Goal: Communication & Community: Answer question/provide support

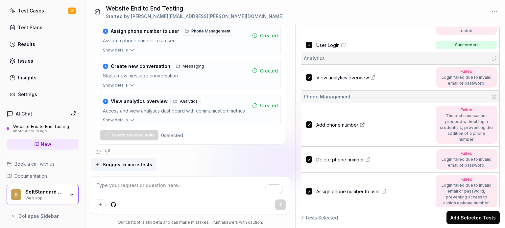
scroll to position [66, 0]
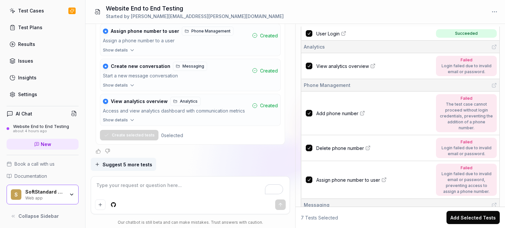
click at [372, 67] on icon at bounding box center [372, 65] width 5 height 5
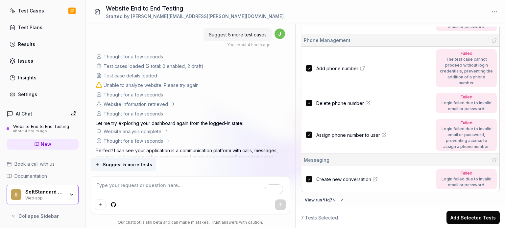
scroll to position [393, 0]
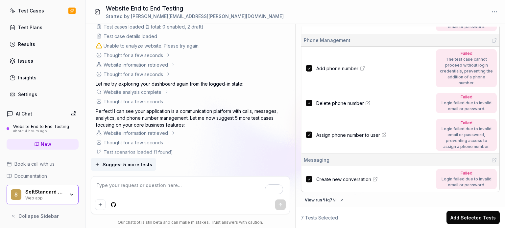
type textarea "*"
click at [159, 182] on textarea "To enrich screen reader interactions, please activate Accessibility in Grammarl…" at bounding box center [190, 189] width 191 height 16
type textarea "Y"
type textarea "*"
type textarea "Yo"
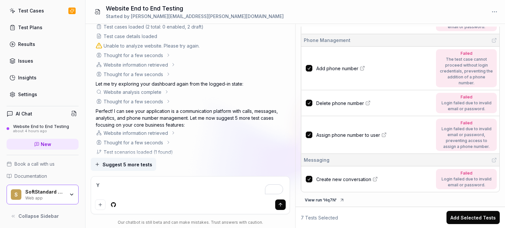
type textarea "*"
type textarea "You"
type textarea "*"
type textarea "You"
type textarea "*"
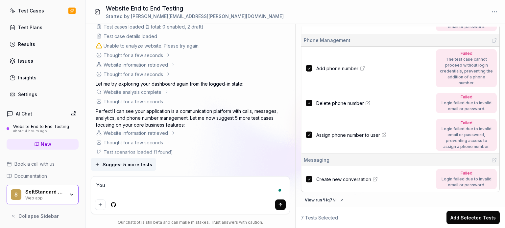
type textarea "You a"
type textarea "*"
type textarea "You ar"
type textarea "*"
type textarea "You are"
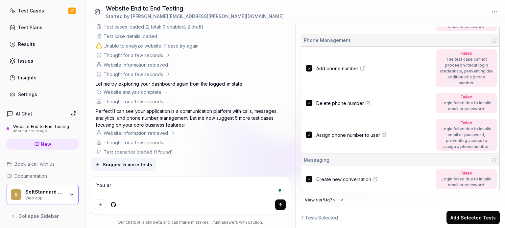
type textarea "*"
type textarea "You are"
type textarea "*"
type textarea "You are s"
type textarea "*"
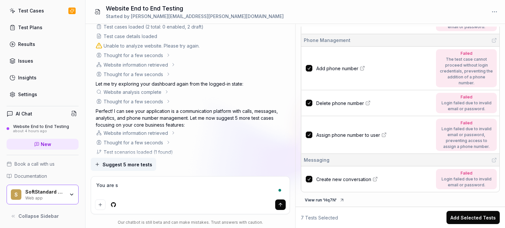
type textarea "You are su"
type textarea "*"
type textarea "You are sug"
type textarea "*"
type textarea "You are [PERSON_NAME]"
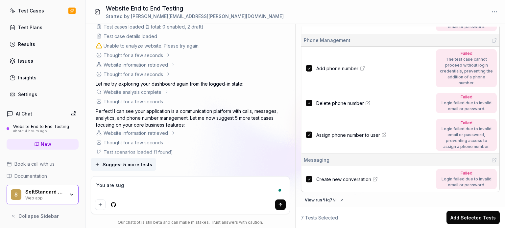
type textarea "*"
type textarea "You are sugge"
type textarea "*"
type textarea "You are sugges"
type textarea "*"
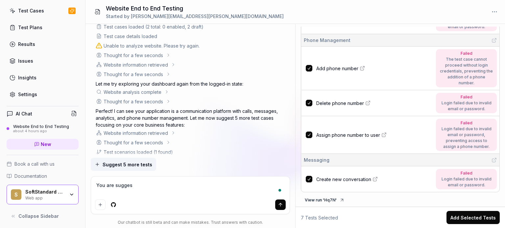
type textarea "You are suggest"
type textarea "*"
type textarea "You are suggesti"
type textarea "*"
type textarea "You are suggestin"
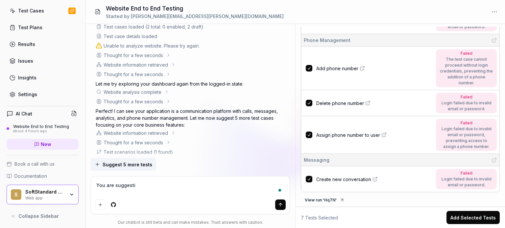
type textarea "*"
type textarea "You are suggesting"
type textarea "*"
type textarea "You are suggesting"
type textarea "*"
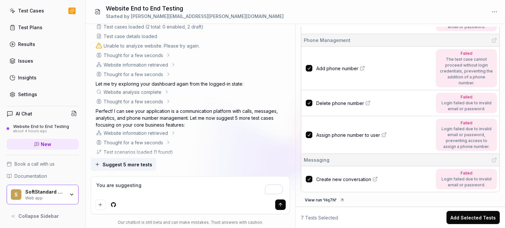
type textarea "You are suggesting t"
type textarea "*"
type textarea "You are suggesting te"
type textarea "*"
type textarea "You are suggesting tes"
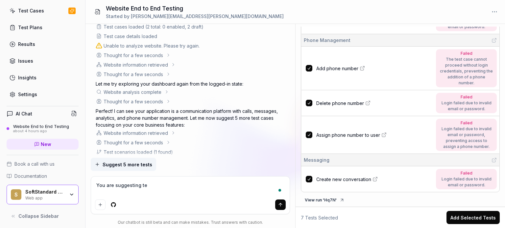
type textarea "*"
type textarea "You are suggesting test"
type textarea "*"
type textarea "You are suggesting test"
type textarea "*"
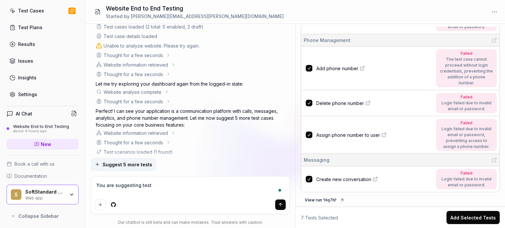
type textarea "You are suggesting test c"
type textarea "*"
type textarea "You are suggesting test ca"
type textarea "*"
type textarea "You are suggesting test cas"
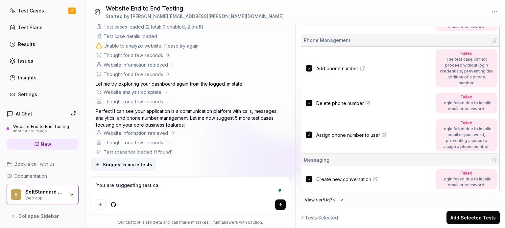
type textarea "*"
type textarea "You are suggesting test case"
type textarea "*"
type textarea "You are suggesting test cases"
type textarea "*"
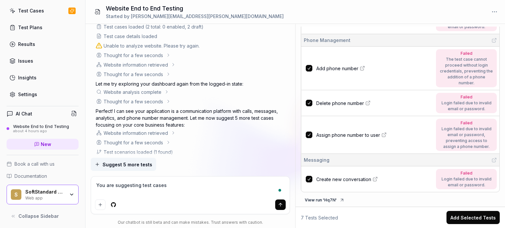
type textarea "You are suggesting test cases"
type textarea "*"
type textarea "You are suggesting test cases f"
type textarea "*"
type textarea "You are suggesting test cases fo"
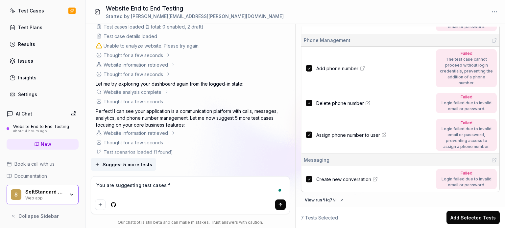
type textarea "*"
type textarea "You are suggesting test cases for"
type textarea "*"
type textarea "You are suggesting test cases for"
type textarea "*"
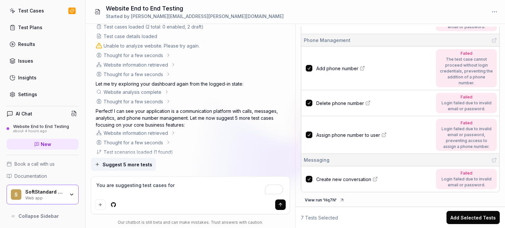
type textarea "You are suggesting test cases for f"
type textarea "*"
type textarea "You are suggesting test cases for fe"
type textarea "*"
type textarea "You are suggesting test cases for fea"
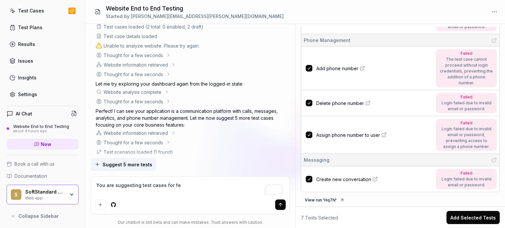
type textarea "*"
type textarea "You are suggesting test cases for feat"
type textarea "*"
type textarea "You are suggesting test cases for featu"
type textarea "*"
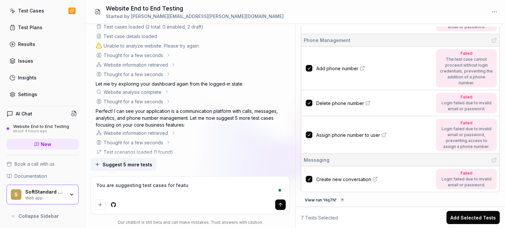
type textarea "You are suggesting test cases for featur"
type textarea "*"
type textarea "You are suggesting test cases for feature"
type textarea "*"
type textarea "You are suggesting test cases for features"
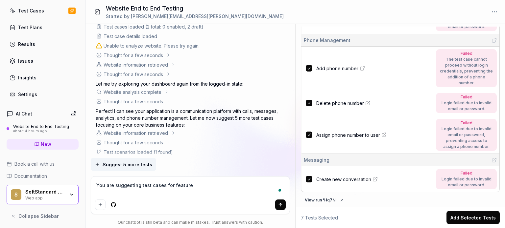
type textarea "*"
type textarea "You are suggesting test cases for features"
type textarea "*"
type textarea "You are suggesting test cases for features t"
type textarea "*"
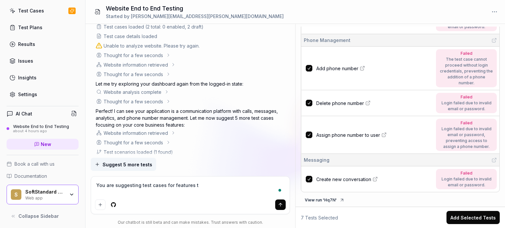
type textarea "You are suggesting test cases for features th"
type textarea "*"
type textarea "You are suggesting test cases for features tha"
type textarea "*"
type textarea "You are suggesting test cases for features that"
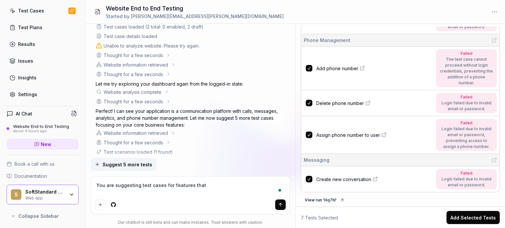
type textarea "*"
type textarea "You are suggesting test cases for features that"
type textarea "*"
type textarea "You are suggesting test cases for features that a"
type textarea "*"
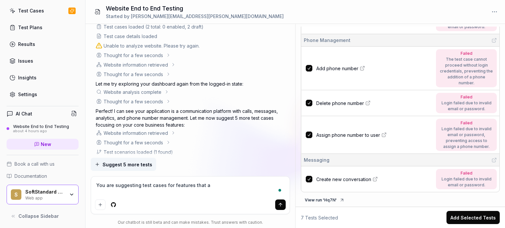
type textarea "You are suggesting test cases for features that ar"
type textarea "*"
type textarea "You are suggesting test cases for features that are"
type textarea "*"
type textarea "You are suggesting test cases for features that are"
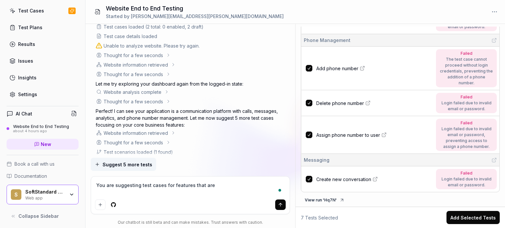
type textarea "*"
type textarea "You are suggesting test cases for features that are n"
type textarea "*"
type textarea "You are suggesting test cases for features that are no"
type textarea "*"
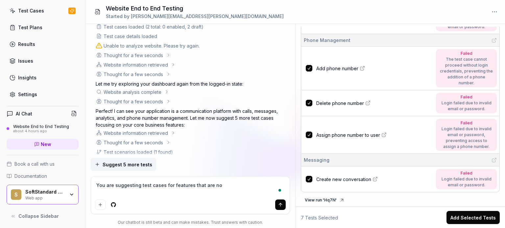
type textarea "You are suggesting test cases for features that are not"
type textarea "*"
type textarea "You are suggesting test cases for features that are not"
type textarea "*"
type textarea "You are suggesting test cases for features that are not p"
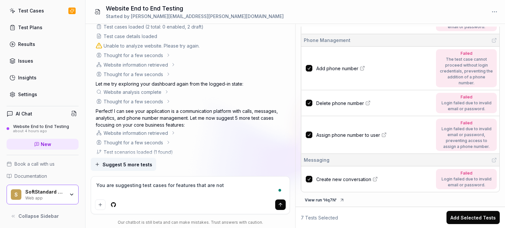
type textarea "*"
type textarea "You are suggesting test cases for features that are not pr"
type textarea "*"
type textarea "You are suggesting test cases for features that are not pre"
type textarea "*"
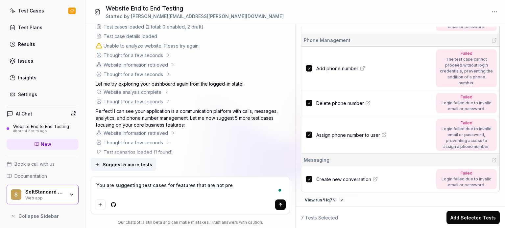
type textarea "You are suggesting test cases for features that are not pres"
type textarea "*"
type textarea "You are suggesting test cases for features that are not prese"
type textarea "*"
type textarea "You are suggesting test cases for features that are not presen"
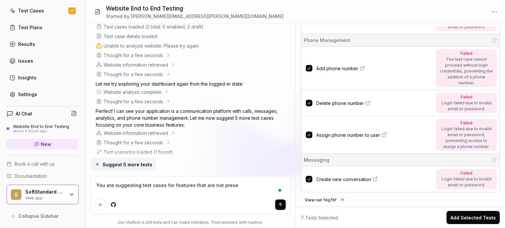
type textarea "*"
type textarea "You are suggesting test cases for features that are not present"
type textarea "*"
type textarea "You are suggesting test cases for features that are not present"
type textarea "*"
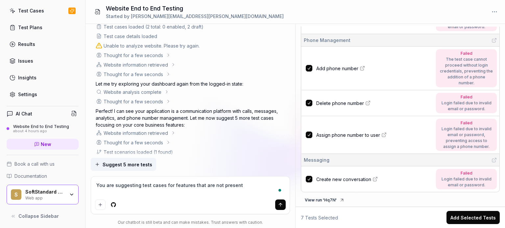
type textarea "You are suggesting test cases for features that are not present i"
type textarea "*"
type textarea "You are suggesting test cases for features that are not present in"
type textarea "*"
type textarea "You are suggesting test cases for features that are not present in"
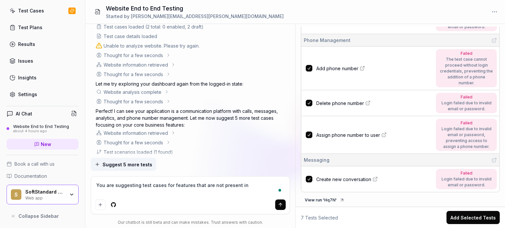
type textarea "*"
type textarea "You are suggesting test cases for features that are not present in m"
type textarea "*"
type textarea "You are suggesting test cases for features that are not present in my"
type textarea "*"
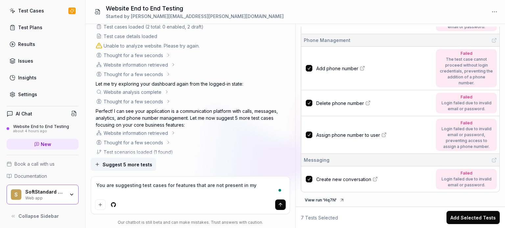
type textarea "You are suggesting test cases for features that are not present in my"
type textarea "*"
type textarea "You are suggesting test cases for features that are not present in my w"
type textarea "*"
type textarea "You are suggesting test cases for features that are not present in my we"
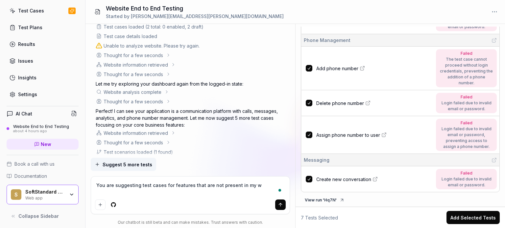
type textarea "*"
type textarea "You are suggesting test cases for features that are not present in my web"
type textarea "*"
type textarea "You are suggesting test cases for features that are not present in my webs"
type textarea "*"
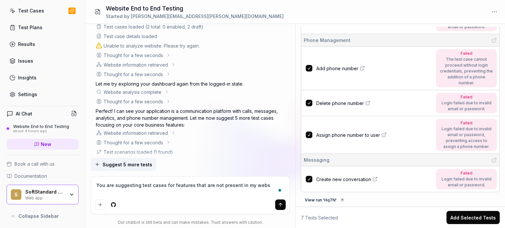
type textarea "You are suggesting test cases for features that are not present in my websi"
type textarea "*"
type textarea "You are suggesting test cases for features that are not present in my websit"
type textarea "*"
type textarea "You are suggesting test cases for features that are not present in my website"
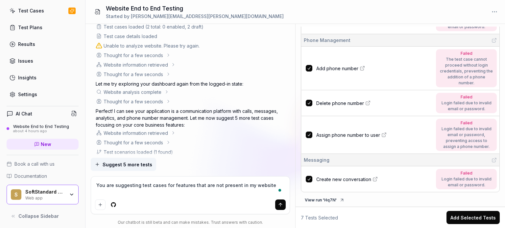
type textarea "*"
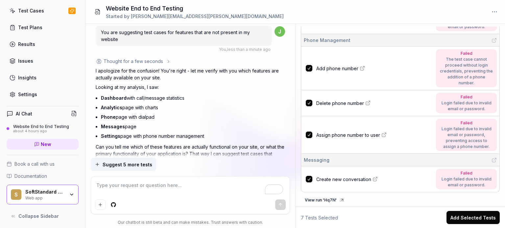
scroll to position [791, 0]
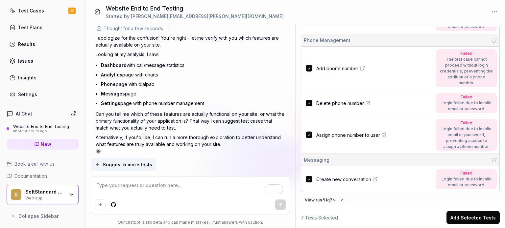
click at [20, 28] on div "Test Plans" at bounding box center [30, 27] width 24 height 7
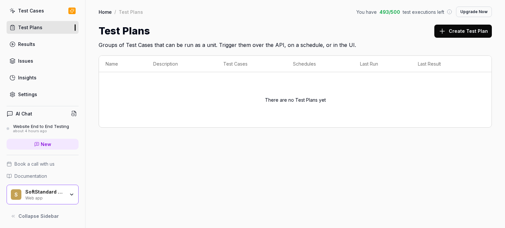
click at [32, 49] on link "Results" at bounding box center [43, 44] width 72 height 13
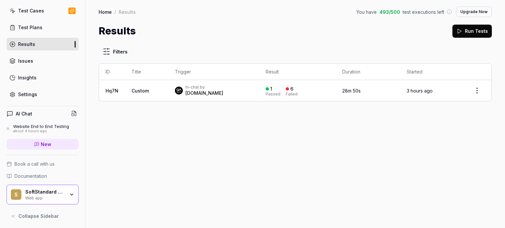
click at [45, 62] on link "Issues" at bounding box center [43, 61] width 72 height 13
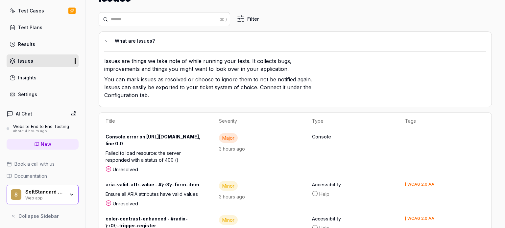
scroll to position [63, 0]
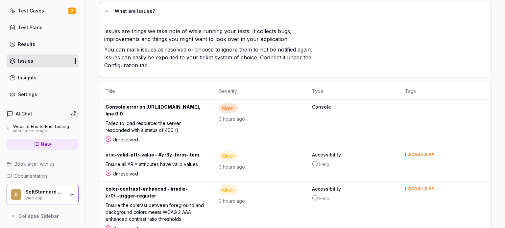
click at [38, 75] on link "Insights" at bounding box center [43, 77] width 72 height 13
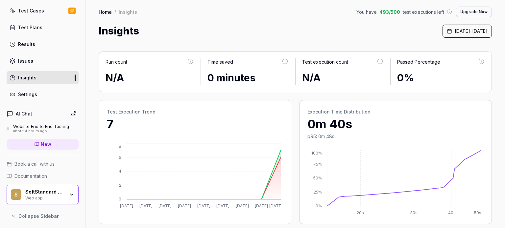
click at [25, 93] on div "Settings" at bounding box center [27, 94] width 19 height 7
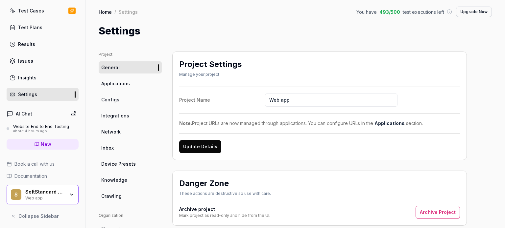
click at [22, 127] on div "Website End to End Testing" at bounding box center [41, 126] width 56 height 5
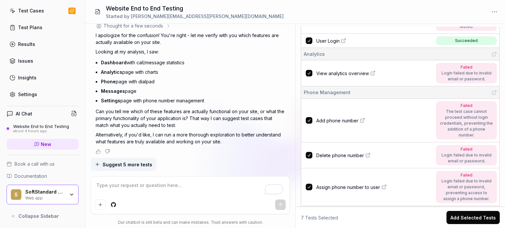
scroll to position [111, 0]
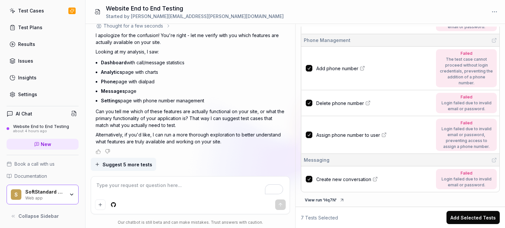
type textarea "*"
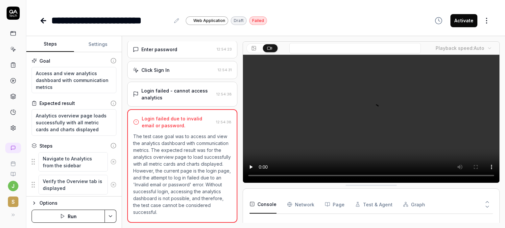
type textarea "*"
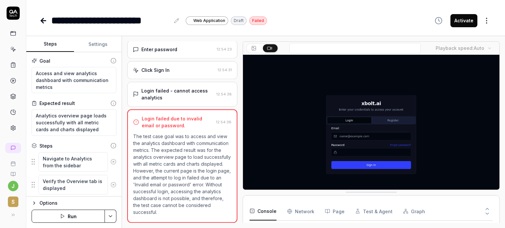
scroll to position [57, 0]
click at [374, 143] on video at bounding box center [371, 135] width 256 height 160
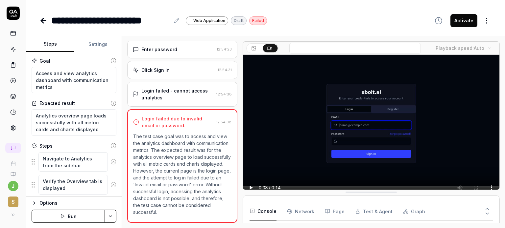
scroll to position [22, 0]
